Goal: Task Accomplishment & Management: Manage account settings

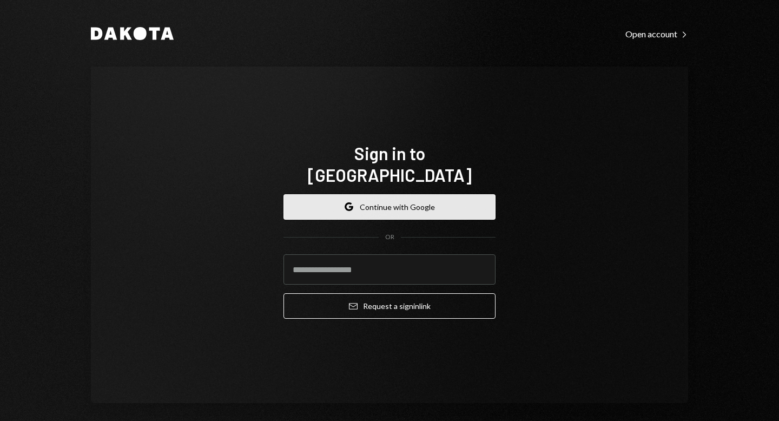
click at [373, 197] on button "Google Continue with Google" at bounding box center [389, 206] width 212 height 25
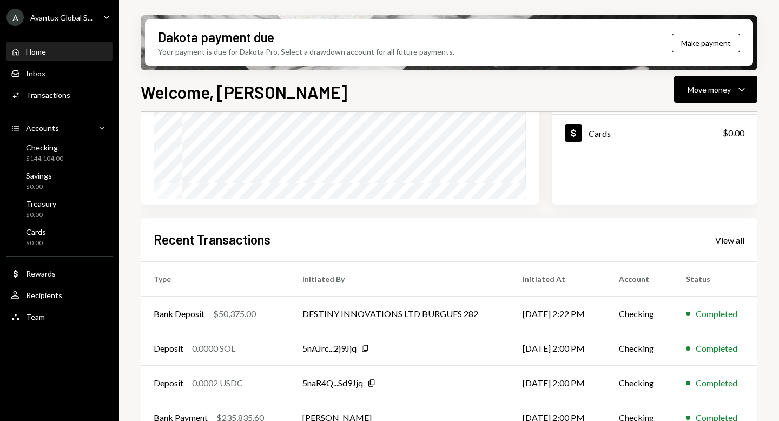
scroll to position [230, 0]
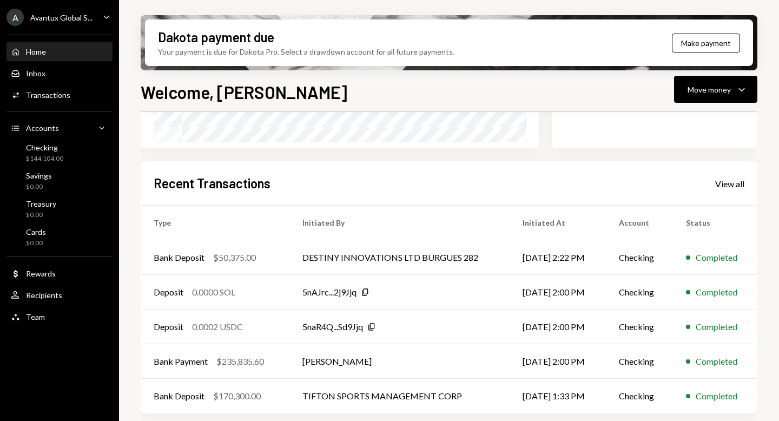
click at [63, 18] on div "Avantux Global S..." at bounding box center [61, 17] width 62 height 9
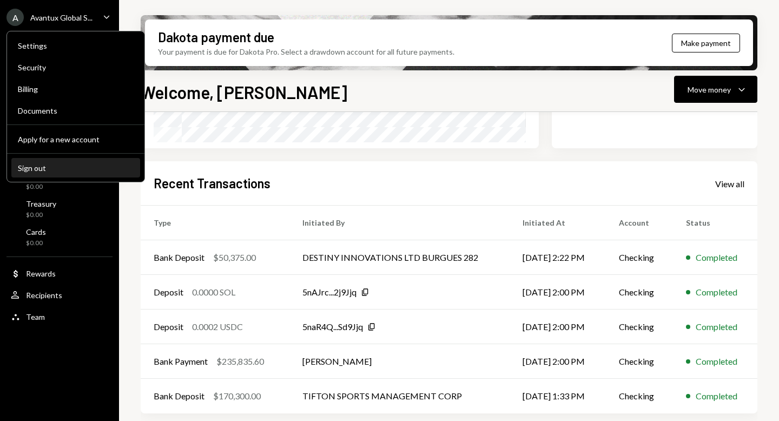
click at [53, 170] on div "Sign out" at bounding box center [76, 167] width 116 height 9
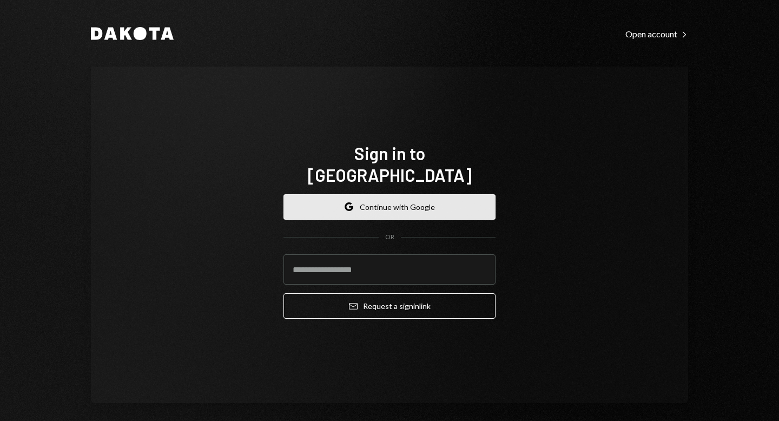
click at [395, 194] on button "Google Continue with Google" at bounding box center [389, 206] width 212 height 25
